Goal: Information Seeking & Learning: Learn about a topic

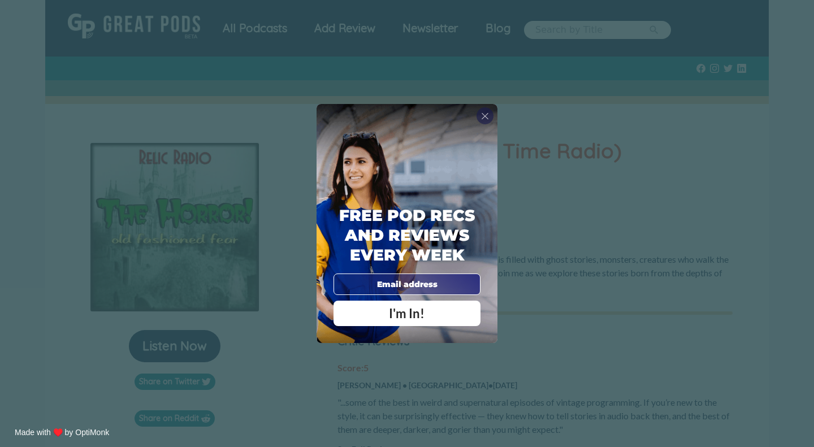
click at [487, 115] on span "X" at bounding box center [485, 115] width 8 height 11
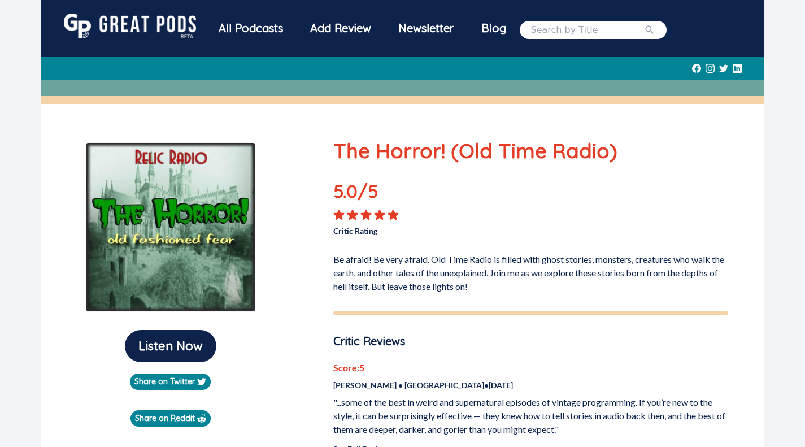
click at [241, 28] on div "All Podcasts" at bounding box center [251, 28] width 92 height 29
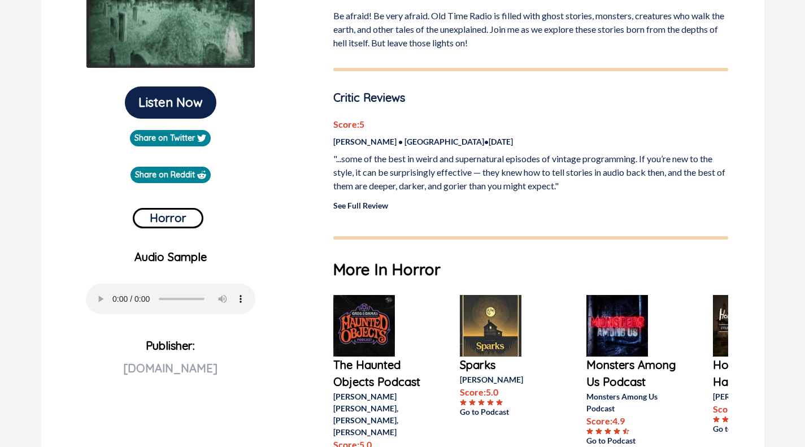
scroll to position [283, 0]
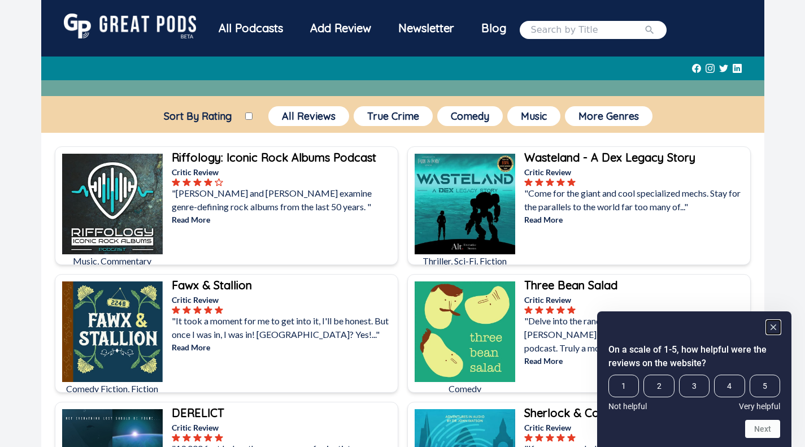
click at [774, 330] on rect "Hide survey" at bounding box center [774, 327] width 14 height 14
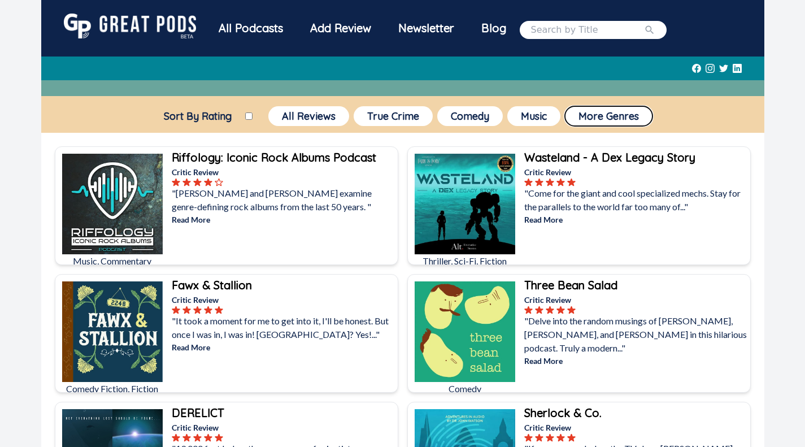
click at [623, 120] on button "More Genres" at bounding box center [609, 116] width 88 height 20
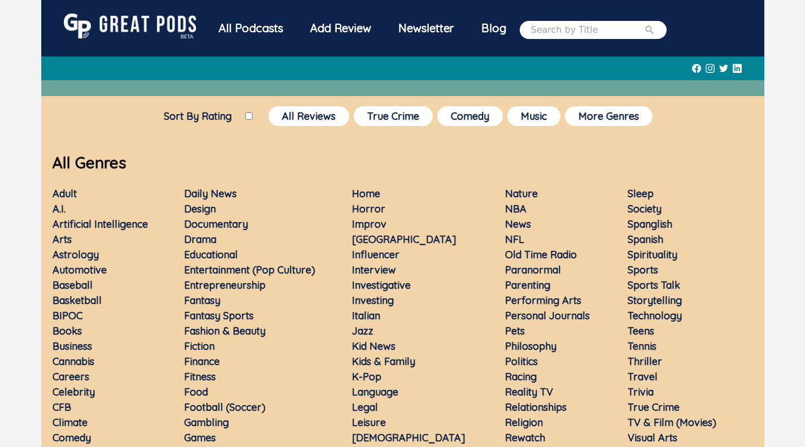
click at [378, 204] on link "Horror" at bounding box center [368, 208] width 33 height 13
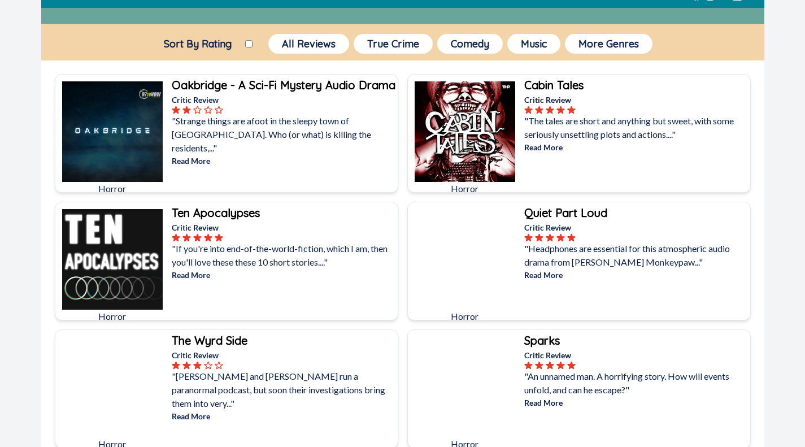
scroll to position [113, 0]
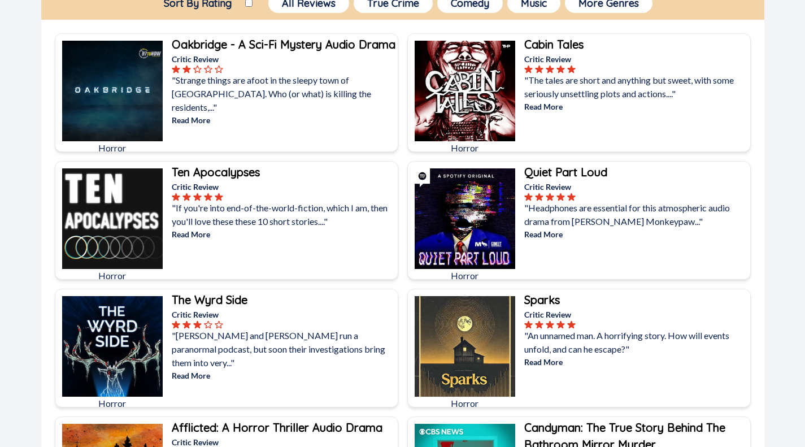
click at [583, 176] on b "Quiet Part Loud" at bounding box center [565, 172] width 83 height 14
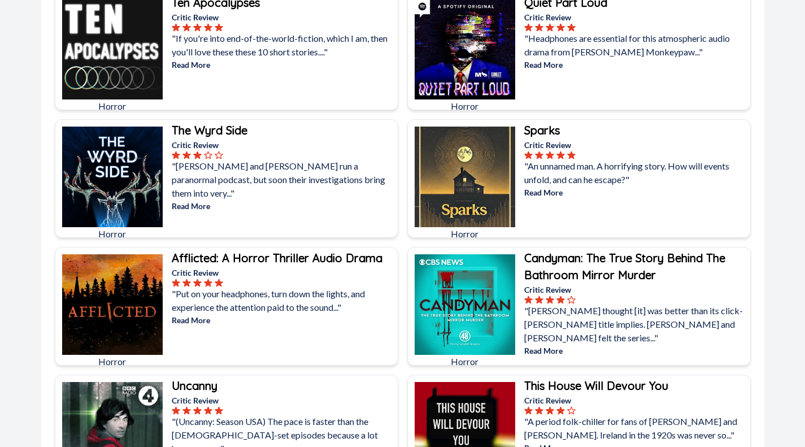
click at [540, 128] on b "Sparks" at bounding box center [542, 130] width 36 height 14
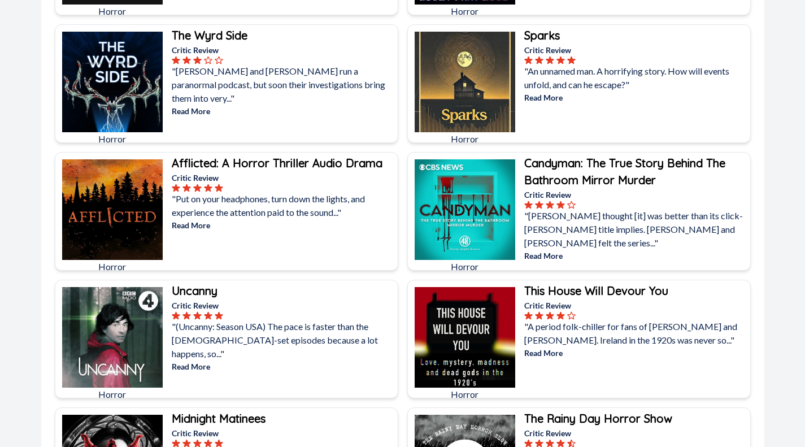
scroll to position [396, 0]
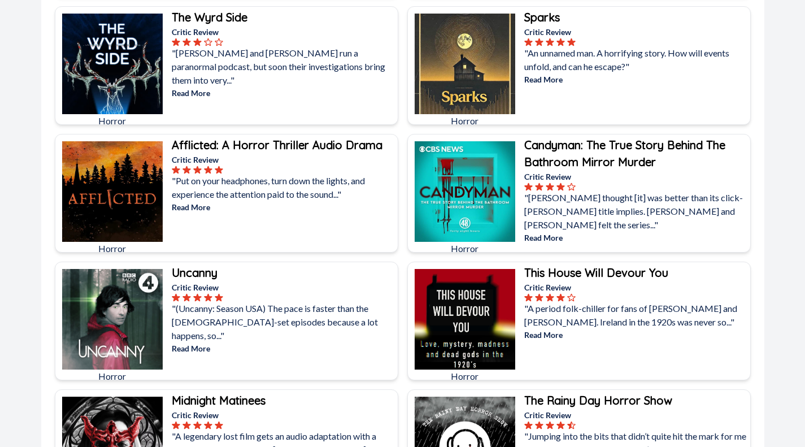
click at [321, 147] on b "Afflicted: A Horror Thriller Audio Drama" at bounding box center [277, 145] width 211 height 14
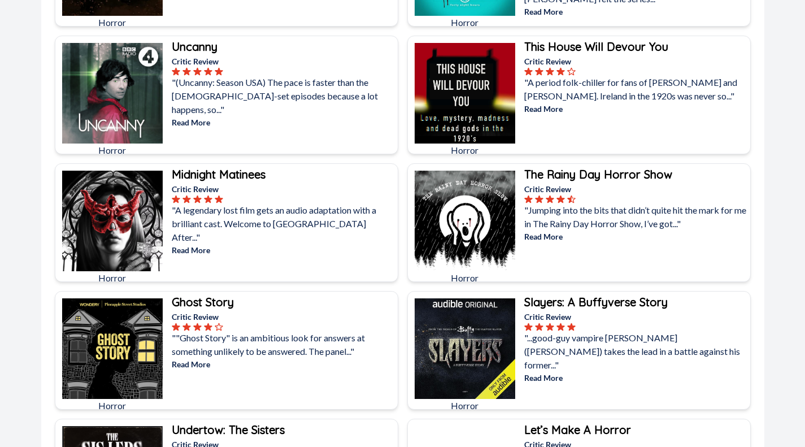
scroll to position [791, 0]
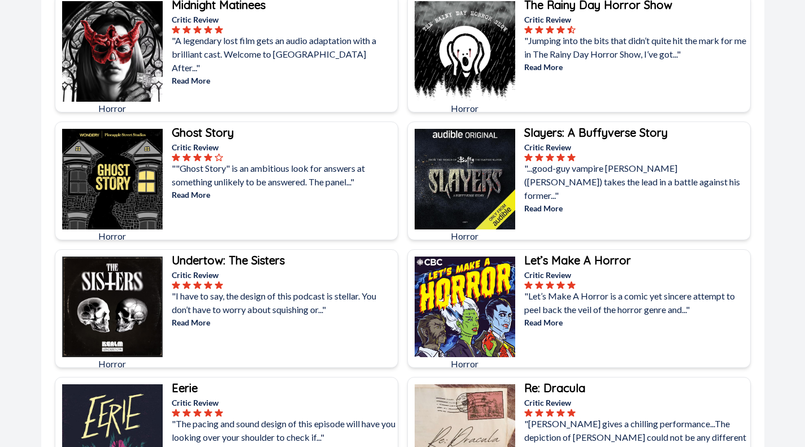
click at [221, 136] on b "Ghost Story" at bounding box center [203, 132] width 62 height 14
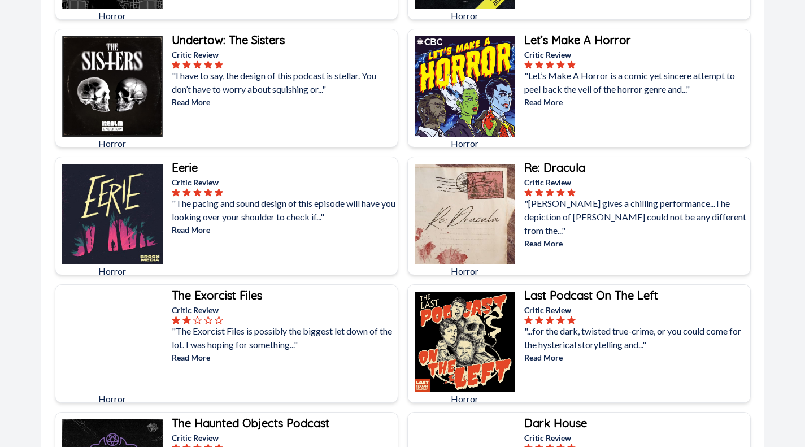
scroll to position [1017, 0]
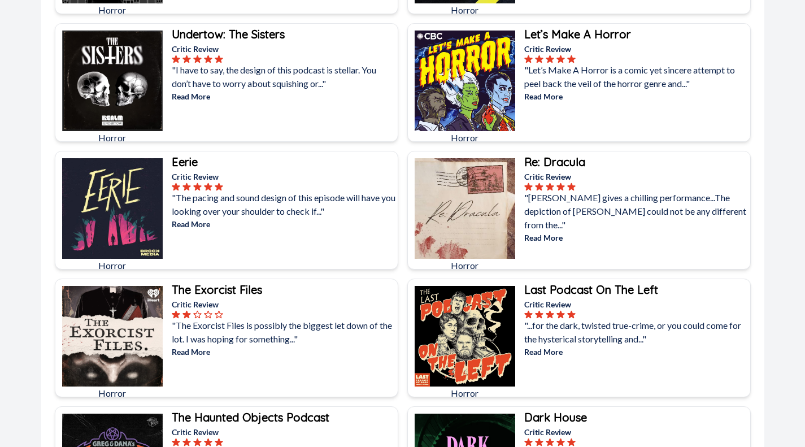
click at [240, 49] on p "Critic Review" at bounding box center [284, 49] width 224 height 12
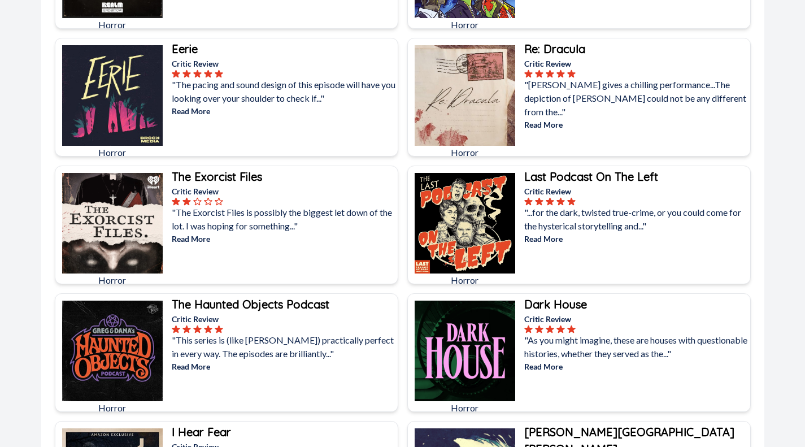
click at [211, 59] on p "Critic Review" at bounding box center [284, 64] width 224 height 12
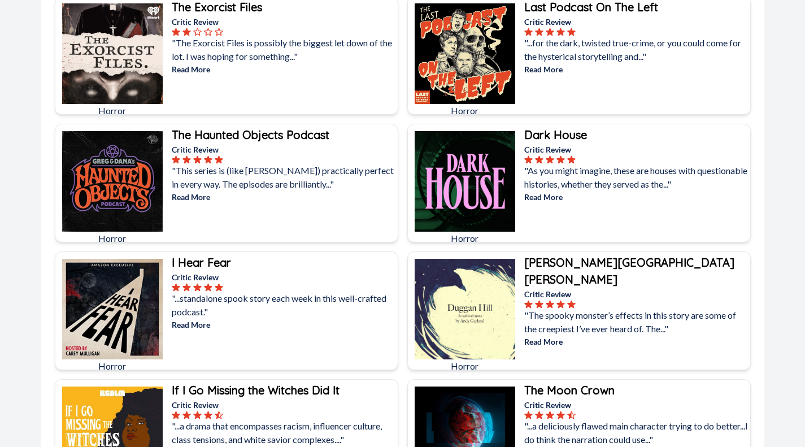
click at [594, 137] on div "Dark House" at bounding box center [636, 135] width 224 height 17
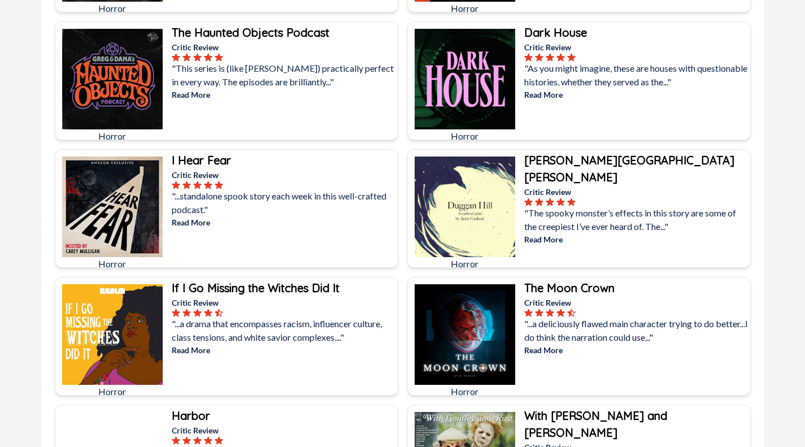
scroll to position [1526, 0]
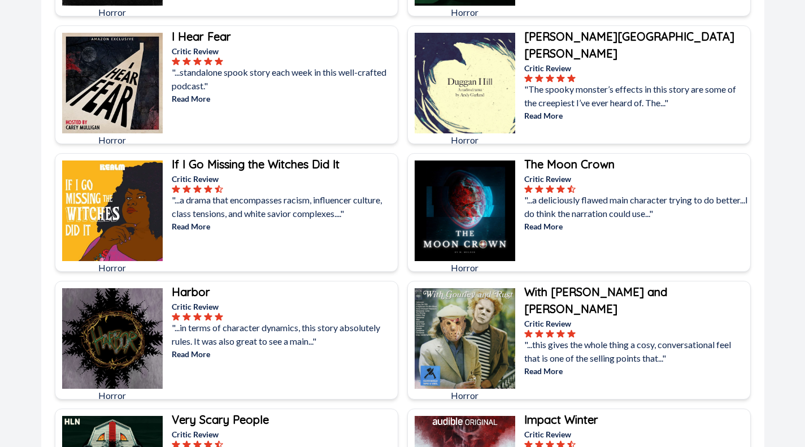
click at [584, 39] on b "Duggan Hill" at bounding box center [629, 44] width 210 height 31
click at [599, 165] on b "The Moon Crown" at bounding box center [569, 164] width 90 height 14
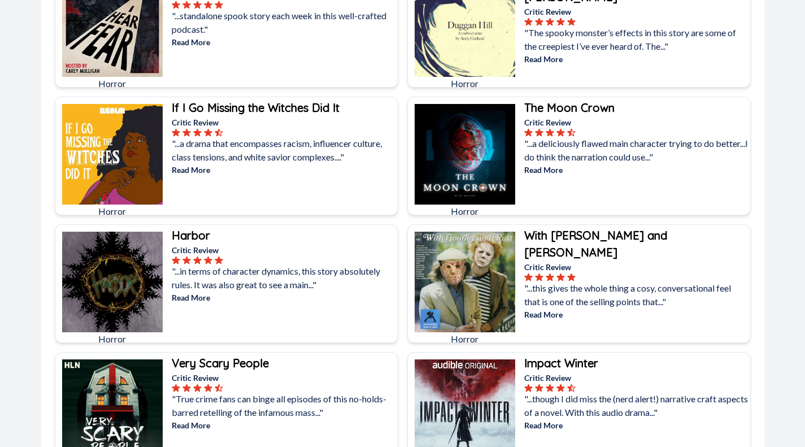
scroll to position [1752, 0]
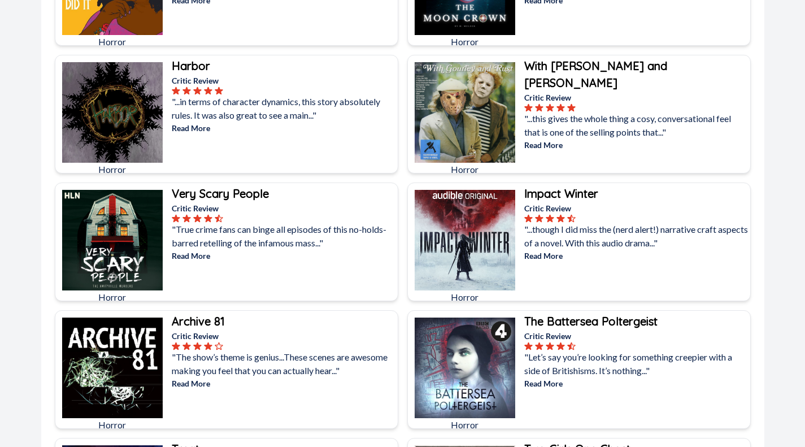
click at [241, 72] on div "Harbor" at bounding box center [284, 66] width 224 height 17
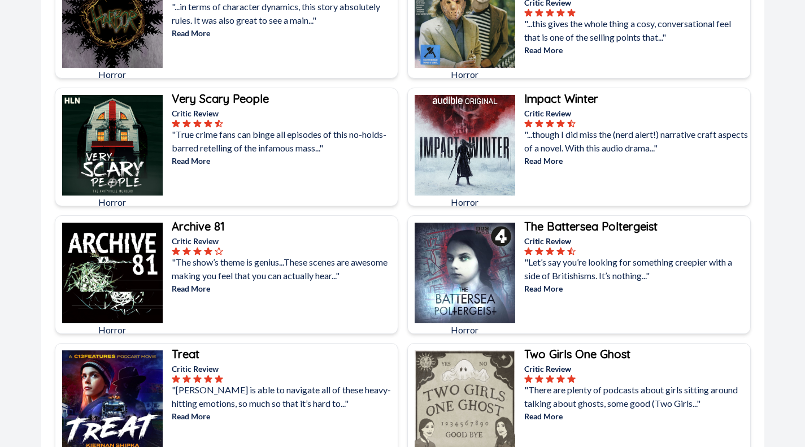
scroll to position [1808, 0]
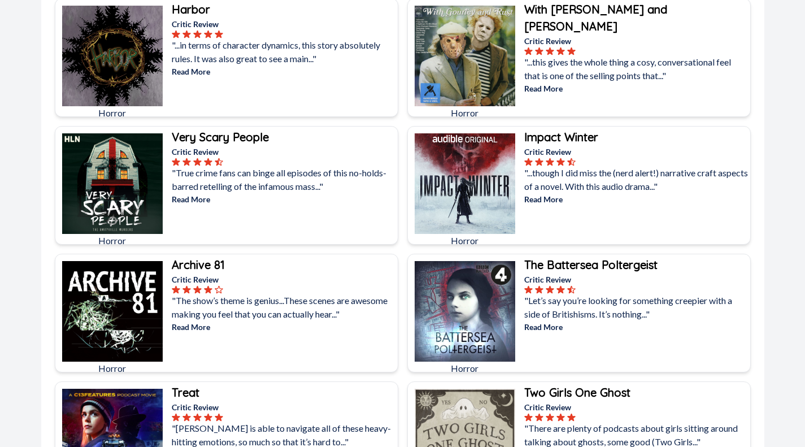
click at [606, 35] on p "Critic Review" at bounding box center [636, 41] width 224 height 12
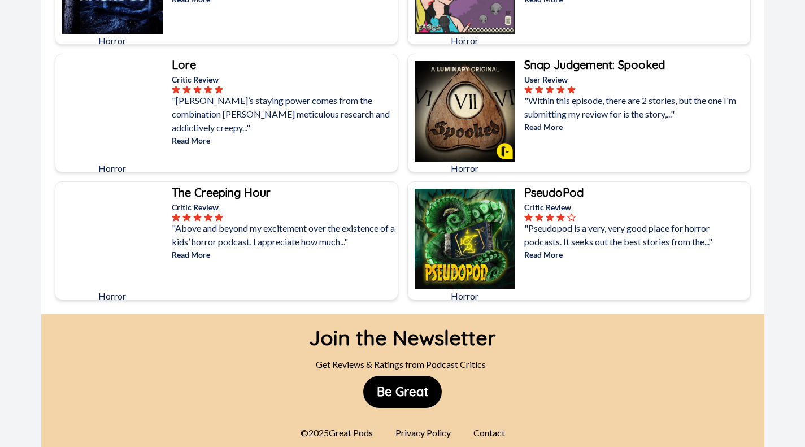
scroll to position [2913, 0]
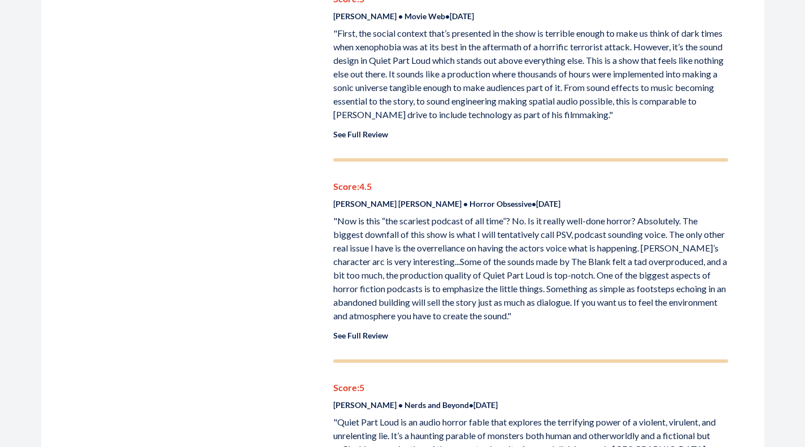
scroll to position [904, 0]
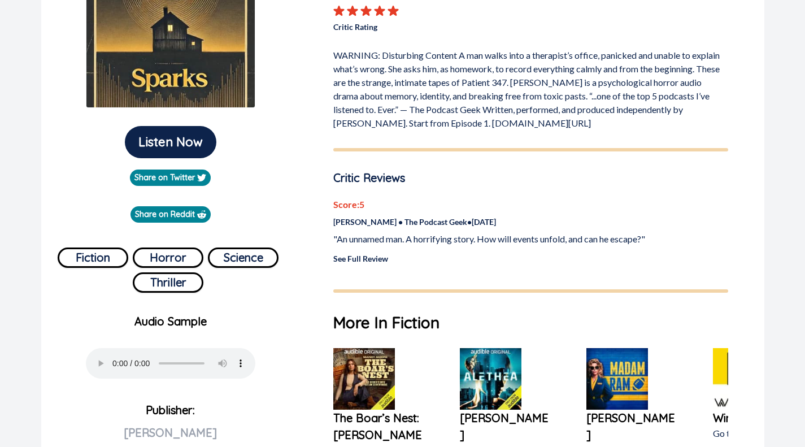
scroll to position [113, 0]
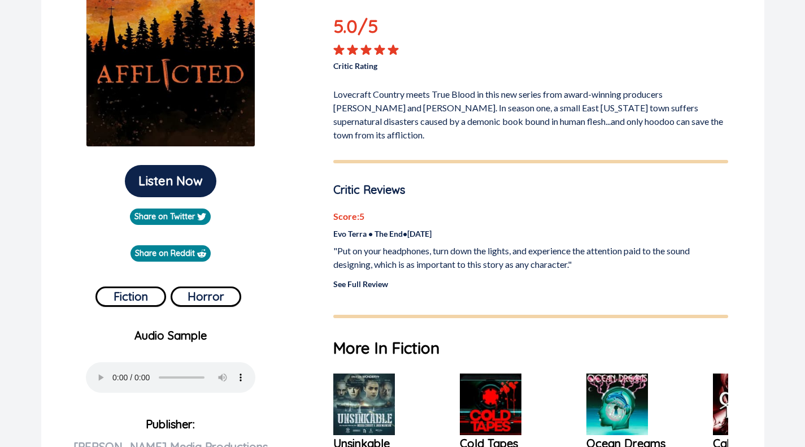
scroll to position [226, 0]
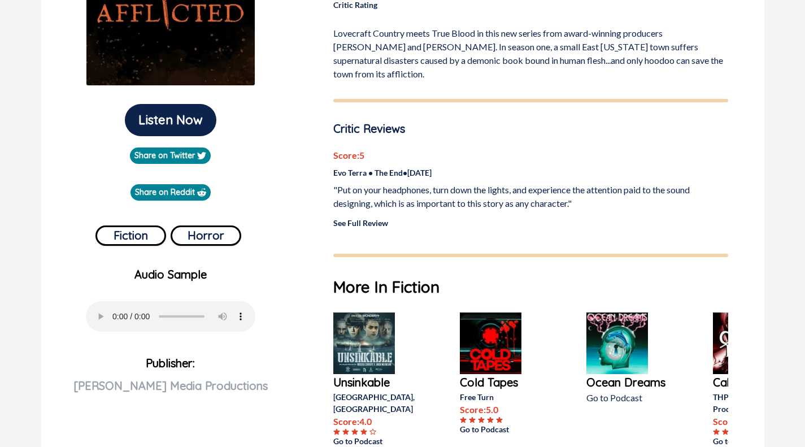
click at [486, 374] on p "Cold Tapes" at bounding box center [505, 382] width 90 height 17
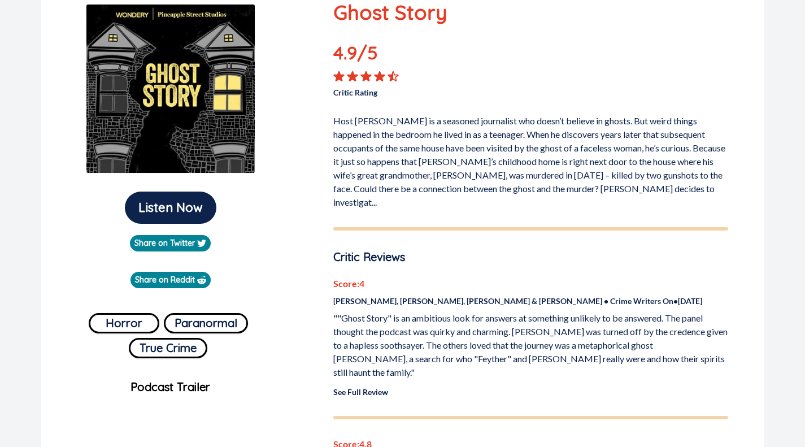
scroll to position [170, 0]
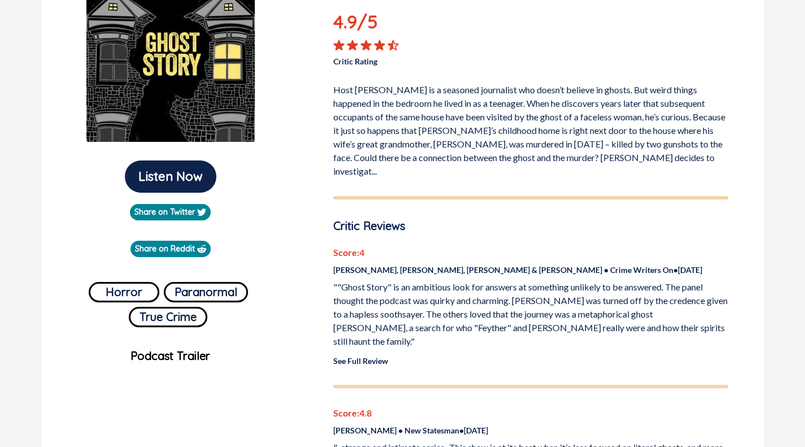
click at [692, 68] on div "Ghost Story 4.9 /5 Critic Rating Host [PERSON_NAME] is a seasoned journalist wh…" at bounding box center [530, 72] width 395 height 212
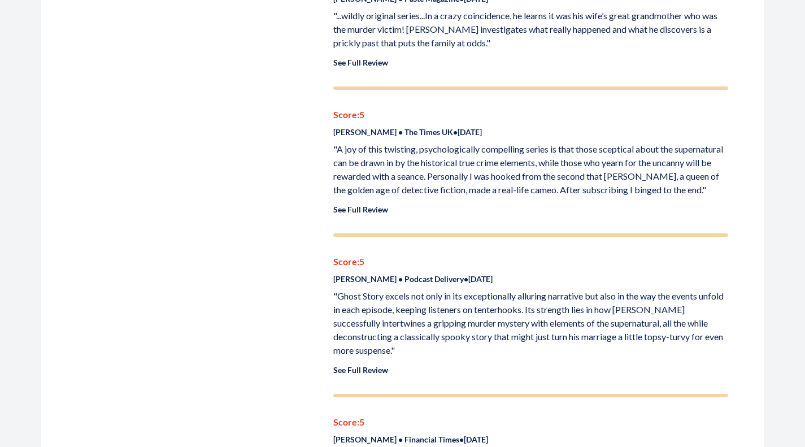
scroll to position [904, 0]
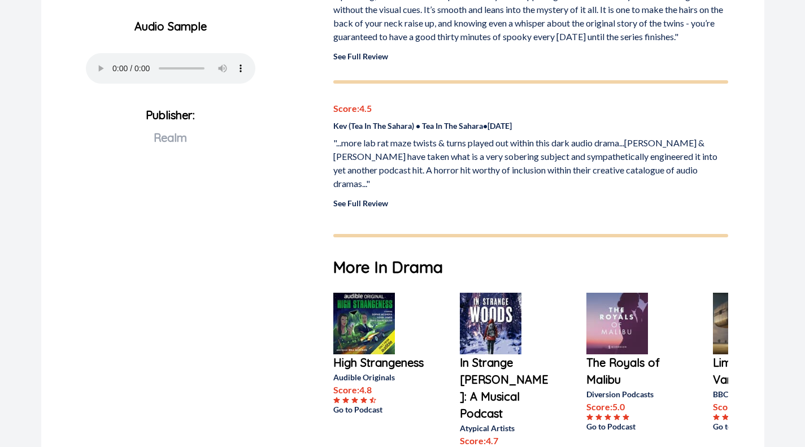
scroll to position [509, 0]
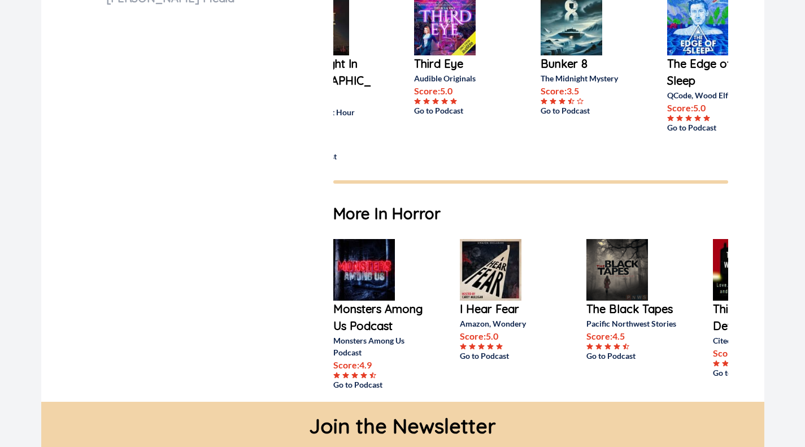
scroll to position [0, 75]
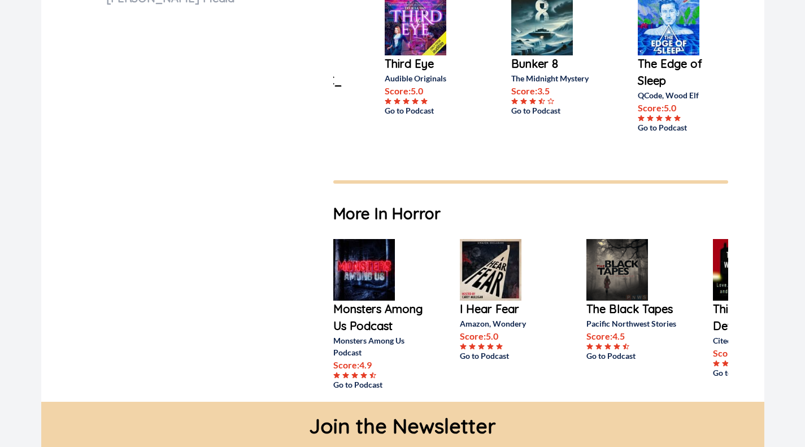
click at [506, 301] on p "I Hear Fear" at bounding box center [505, 309] width 90 height 17
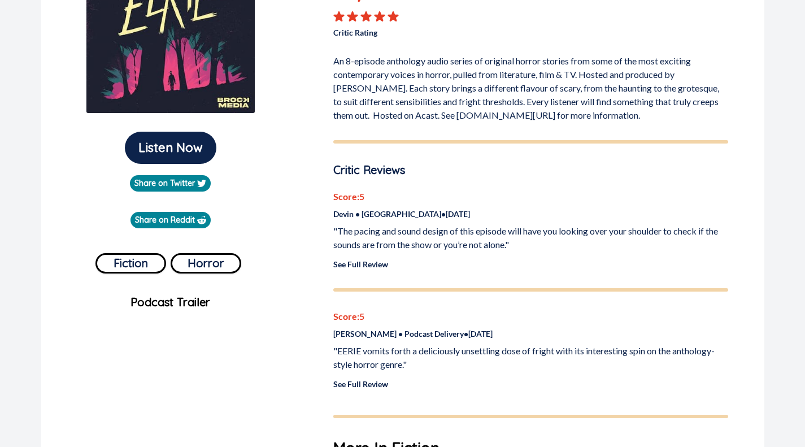
scroll to position [170, 0]
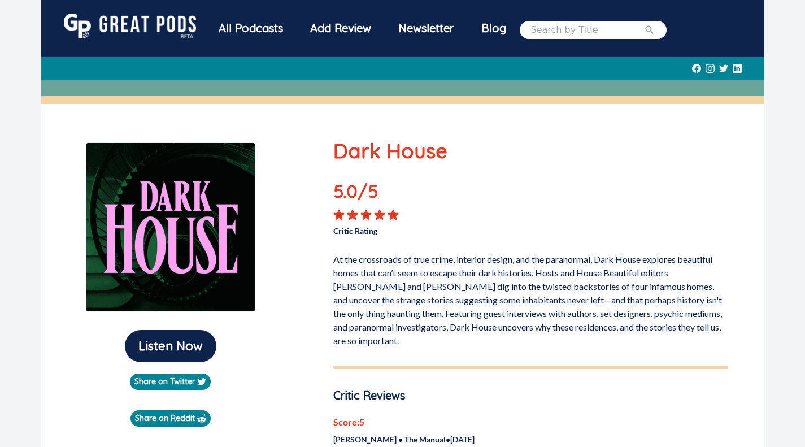
scroll to position [170, 0]
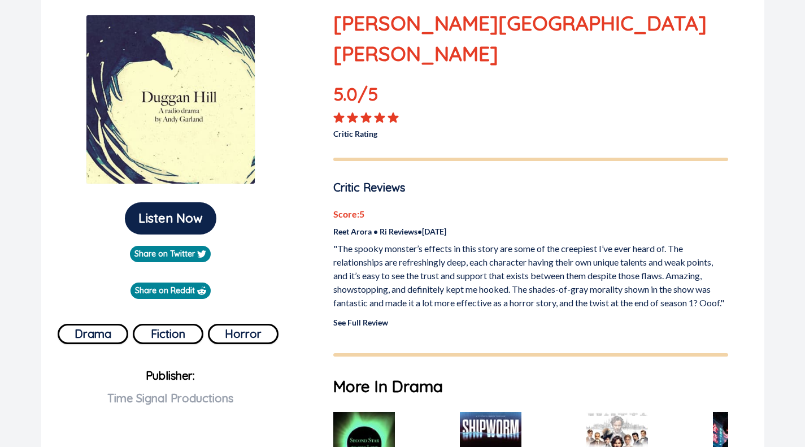
scroll to position [57, 0]
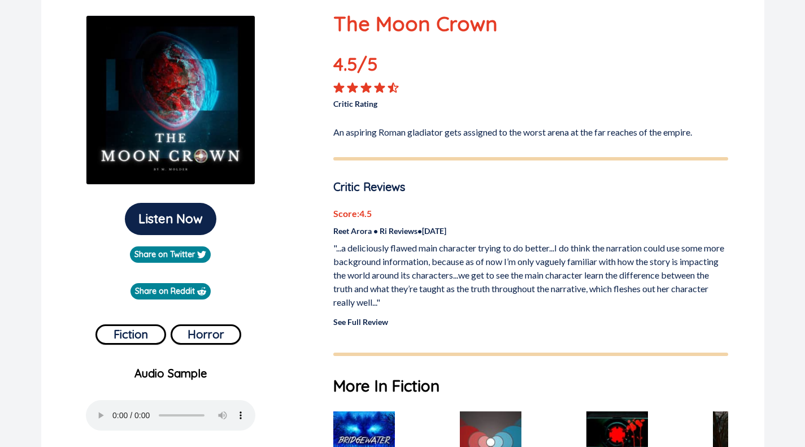
scroll to position [170, 0]
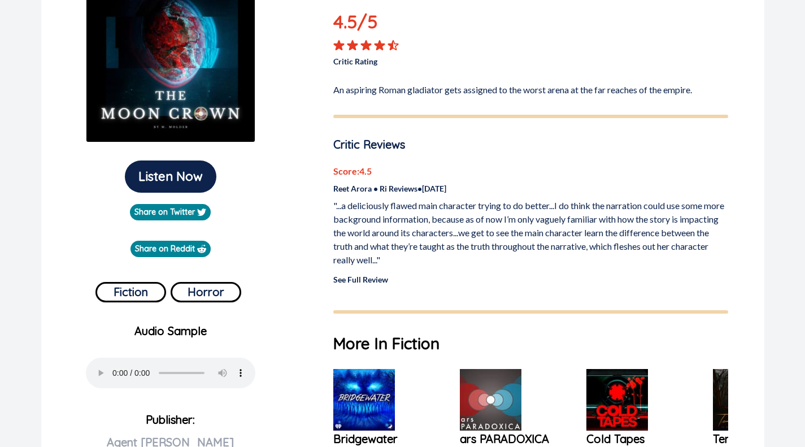
click at [380, 277] on link "See Full Review" at bounding box center [360, 280] width 55 height 10
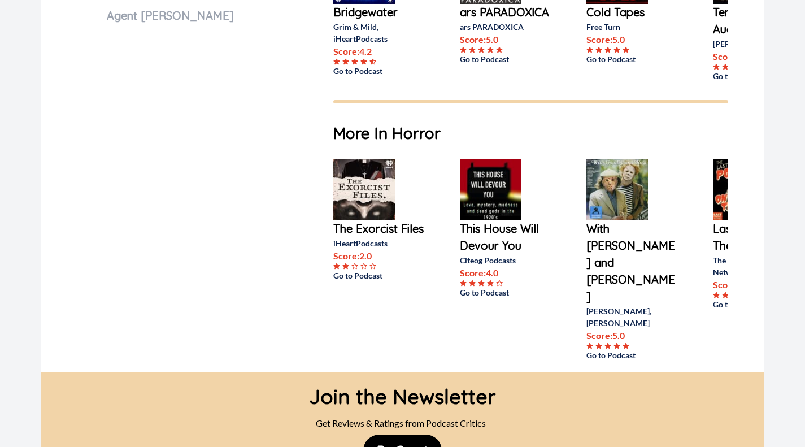
scroll to position [632, 0]
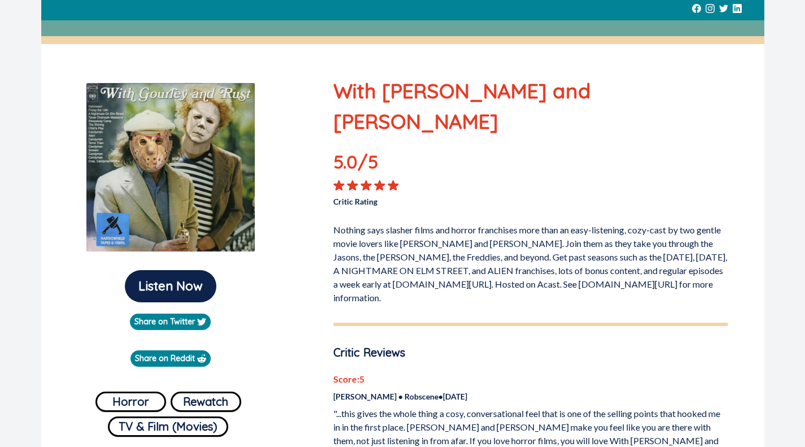
scroll to position [113, 0]
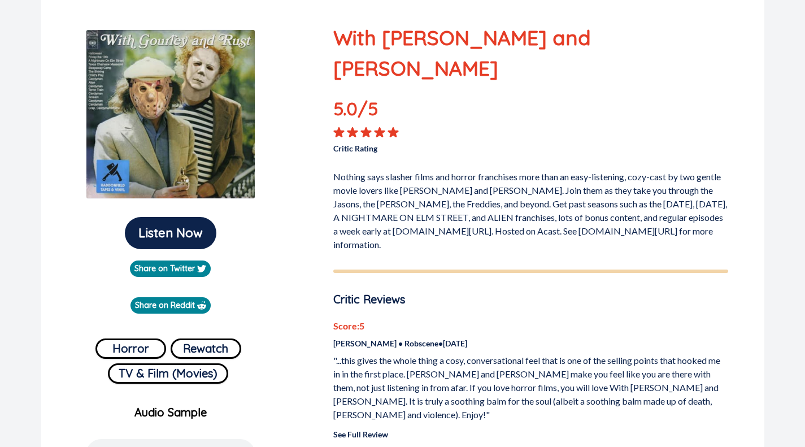
click at [490, 215] on p "Nothing says slasher films and horror franchises more than an easy-listening, c…" at bounding box center [530, 209] width 395 height 86
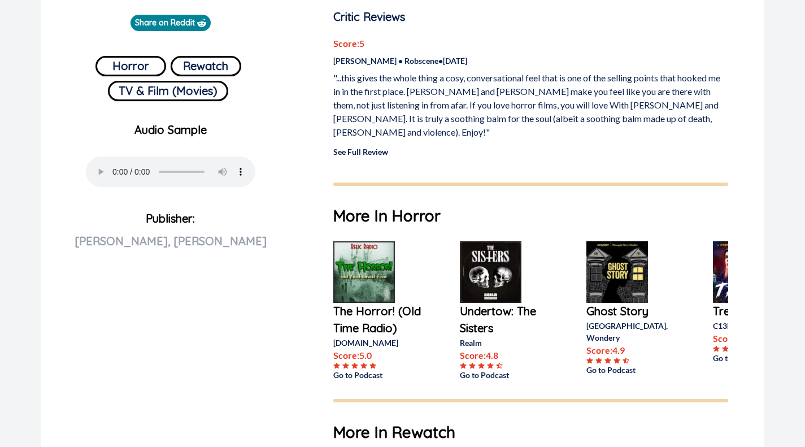
scroll to position [622, 0]
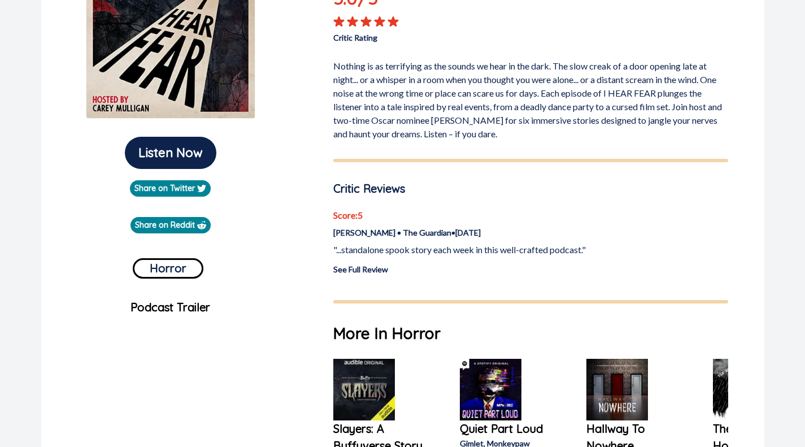
scroll to position [226, 0]
